Goal: Navigation & Orientation: Understand site structure

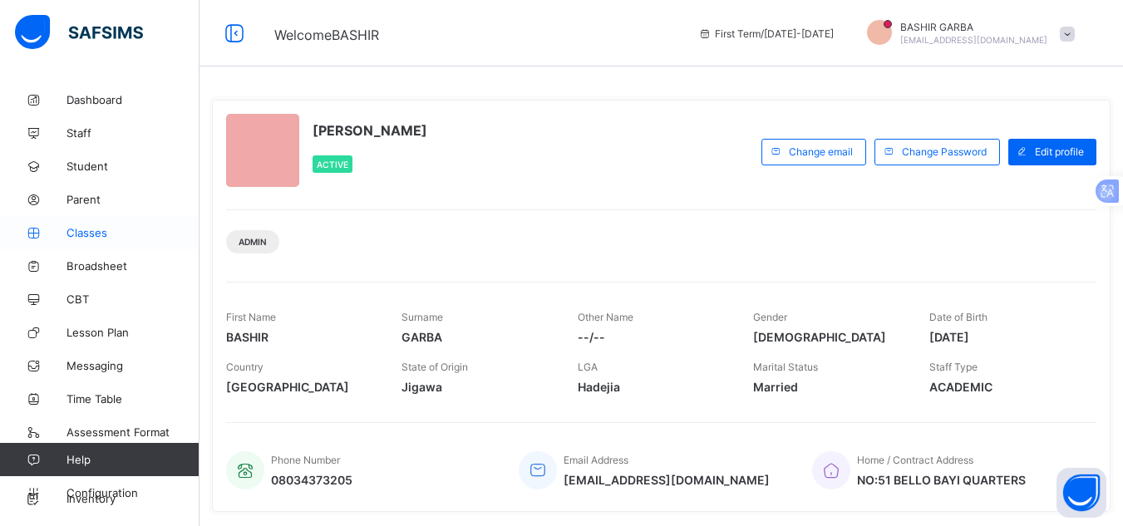
click at [87, 240] on link "Classes" at bounding box center [100, 232] width 200 height 33
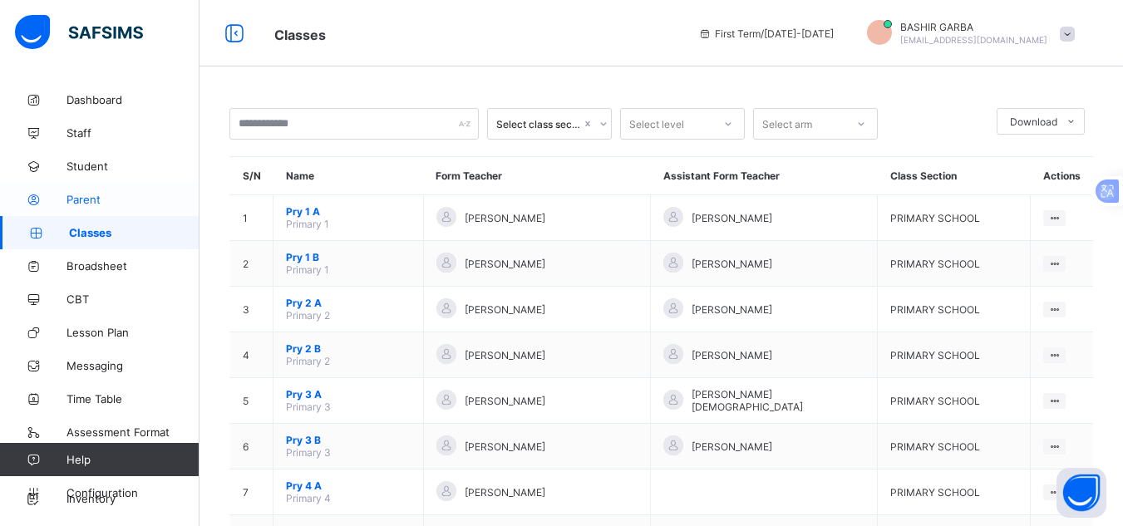
click at [90, 198] on span "Parent" at bounding box center [133, 199] width 133 height 13
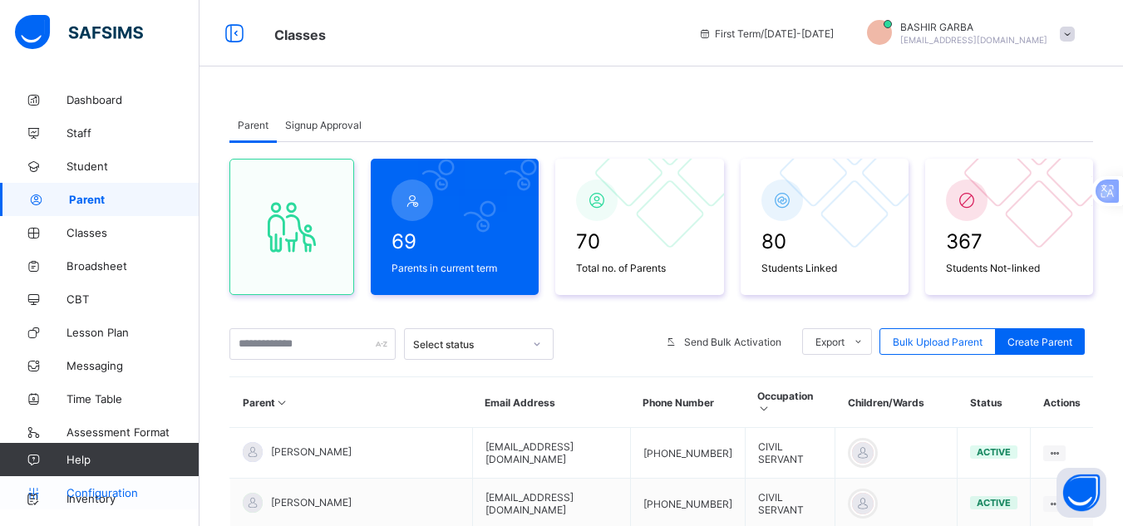
click at [101, 499] on span "Configuration" at bounding box center [133, 492] width 132 height 13
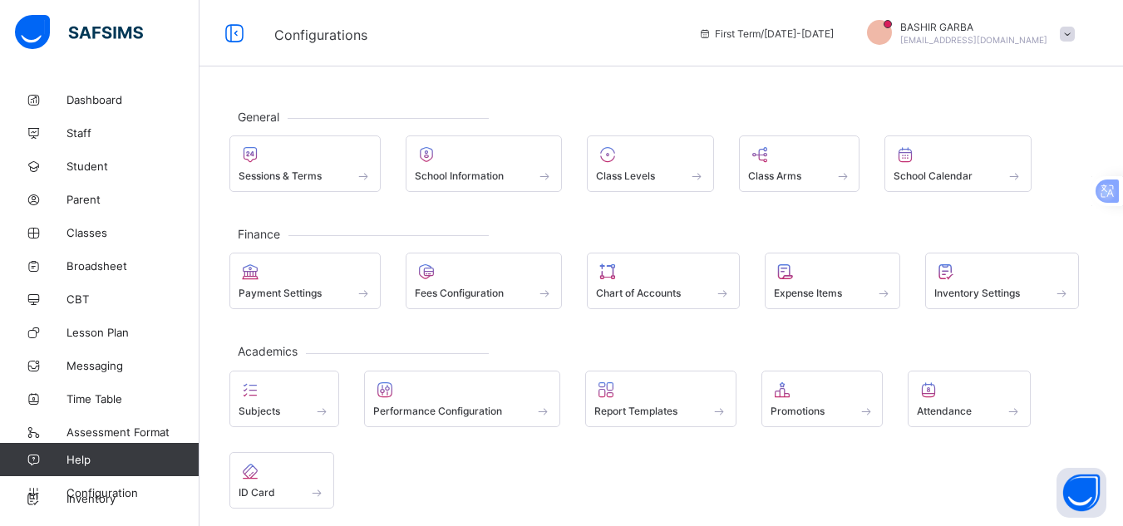
click at [972, 77] on div "General Sessions & Terms School Information Class Levels Class Arms School Cale…" at bounding box center [662, 325] width 924 height 651
click at [128, 405] on span "Time Table" at bounding box center [133, 398] width 133 height 13
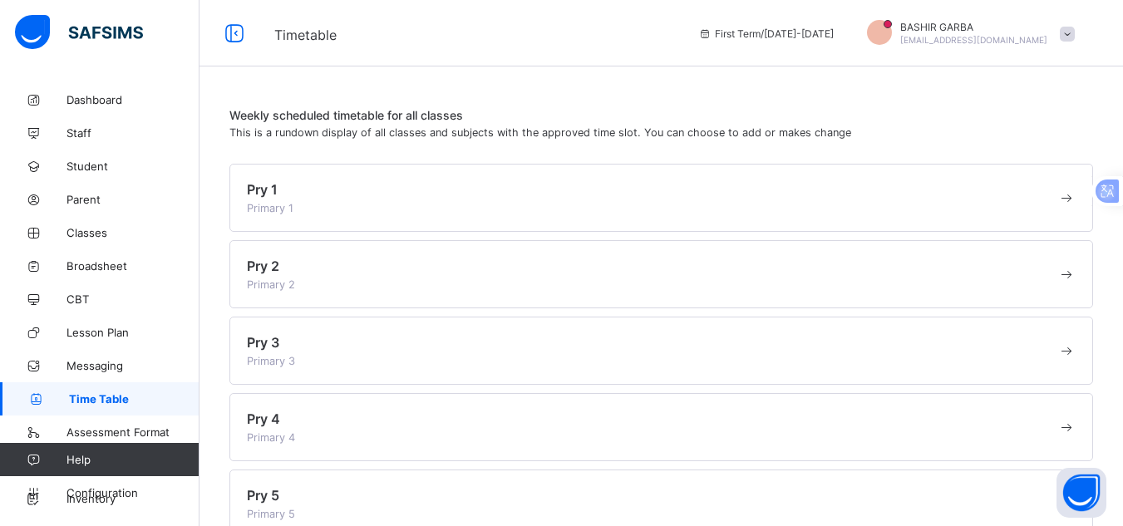
click at [1076, 200] on span at bounding box center [1067, 198] width 18 height 17
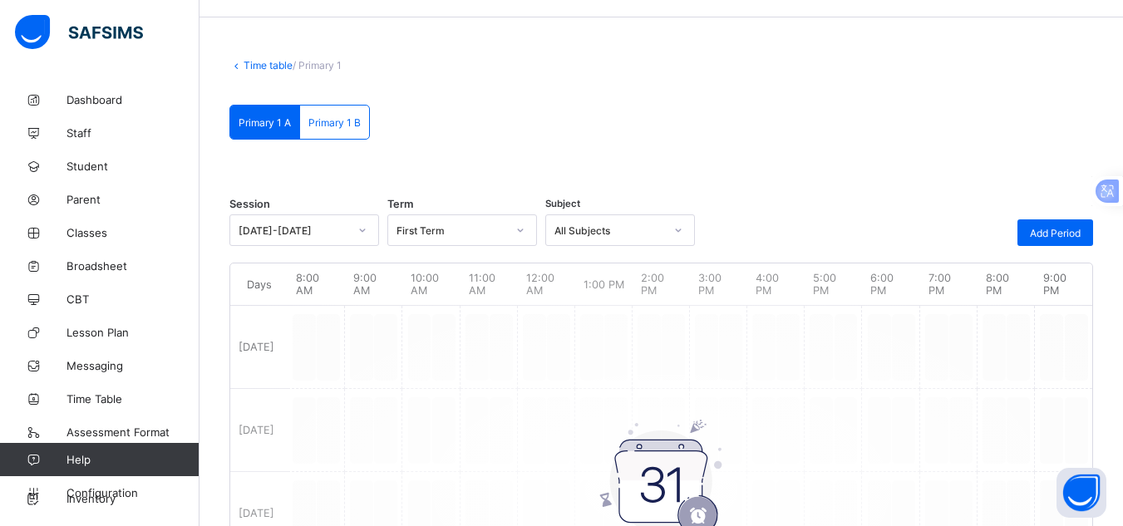
scroll to position [12, 0]
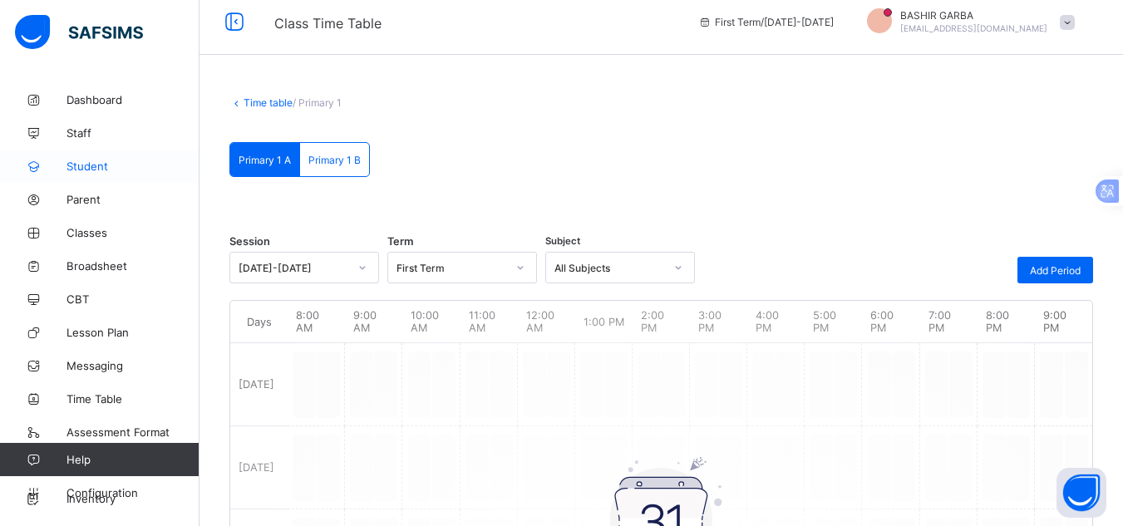
click at [102, 167] on span "Student" at bounding box center [133, 166] width 133 height 13
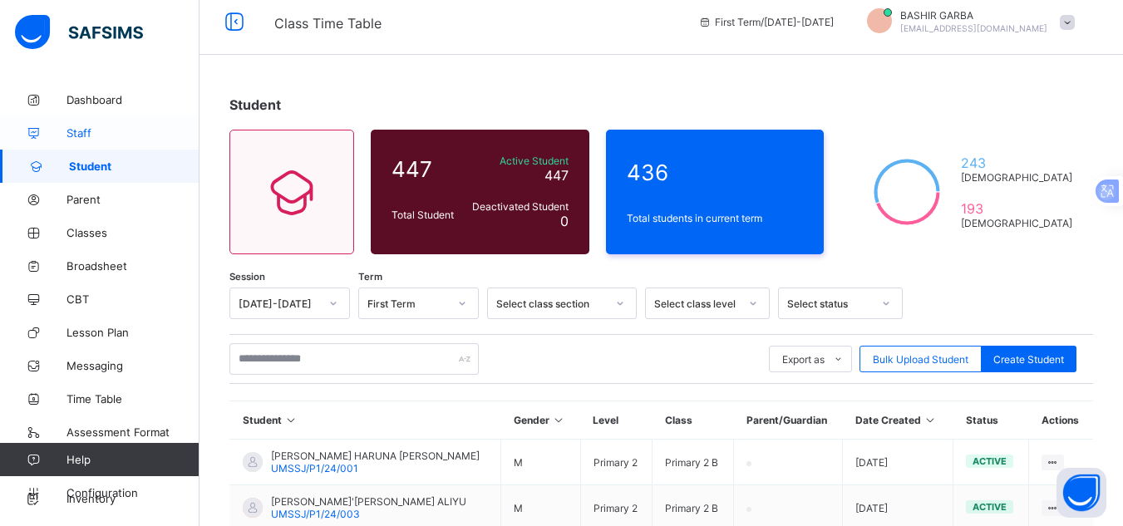
click at [86, 126] on span "Staff" at bounding box center [133, 132] width 133 height 13
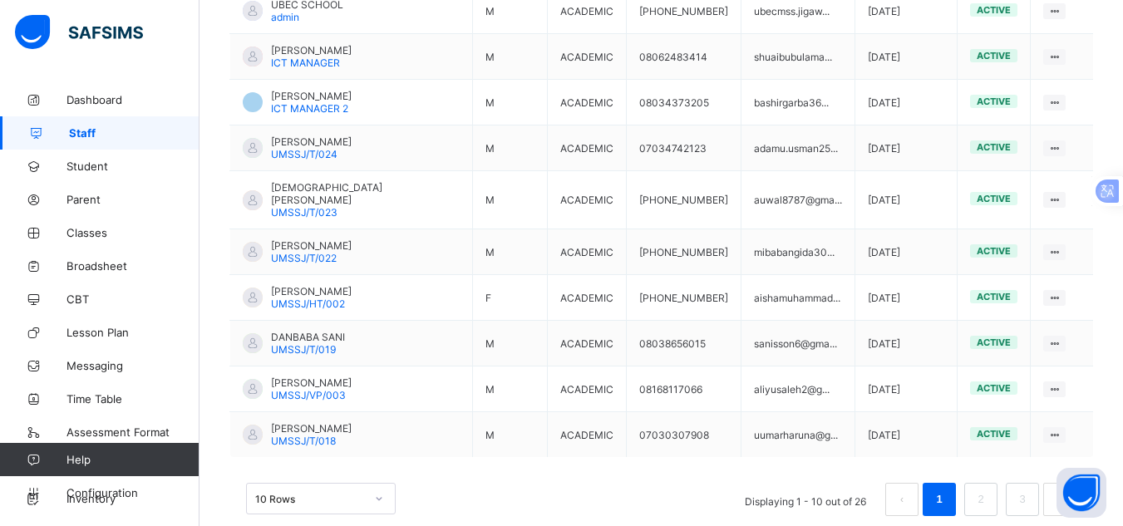
scroll to position [481, 0]
